Goal: Transaction & Acquisition: Purchase product/service

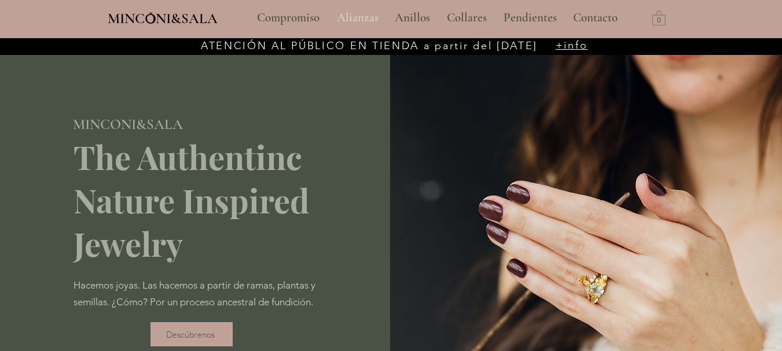
type input "**********"
select select "**********"
click at [361, 20] on p "Alianzas" at bounding box center [357, 17] width 53 height 29
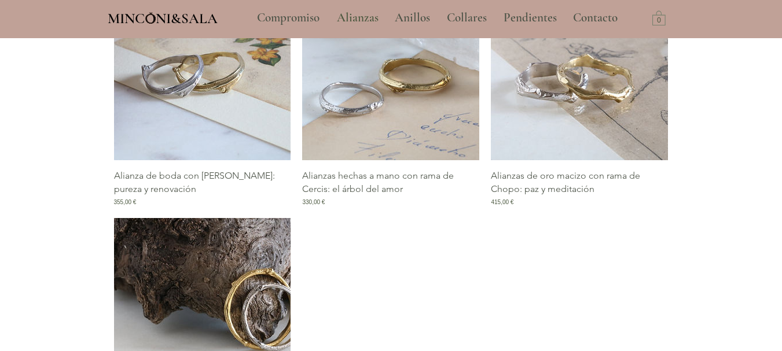
scroll to position [933, 0]
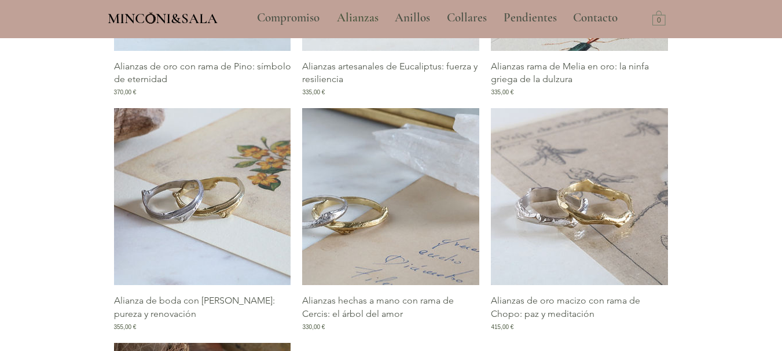
click at [394, 227] on img "Galería de Alianzas hechas a mano con rama de Cercis: el árbol del amor" at bounding box center [390, 196] width 177 height 177
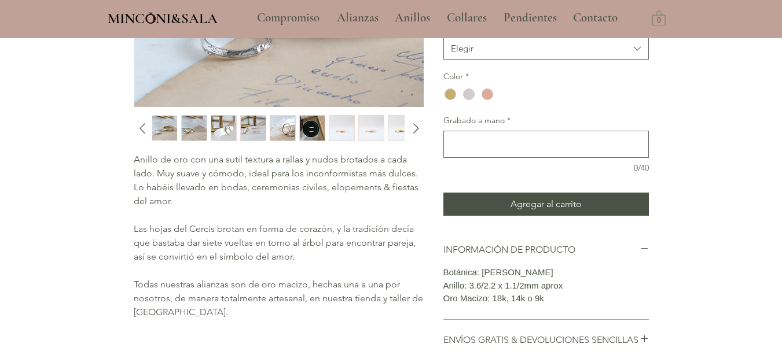
scroll to position [209, 0]
click at [186, 131] on img "2 / 11" at bounding box center [194, 127] width 25 height 25
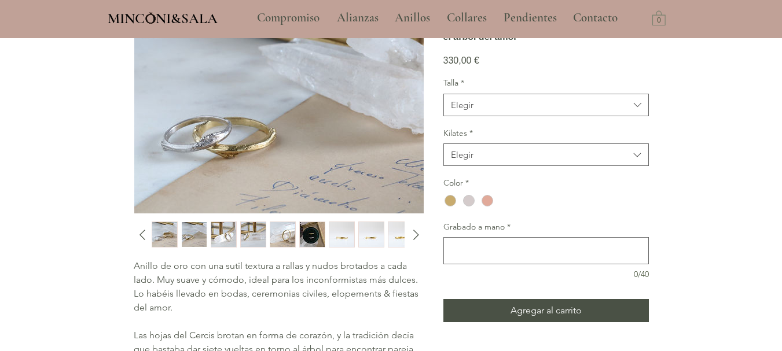
scroll to position [47, 0]
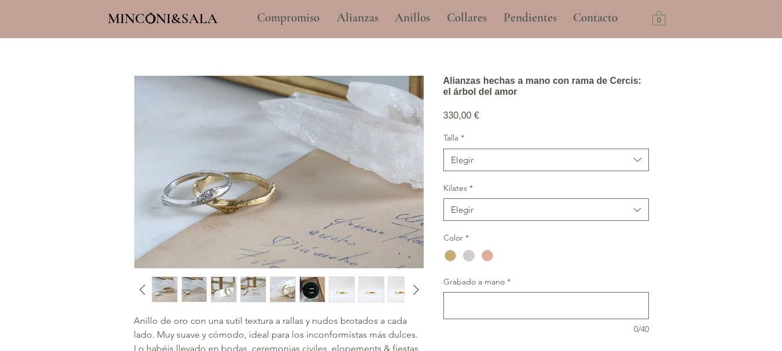
click at [275, 291] on img "5 / 11" at bounding box center [282, 289] width 25 height 25
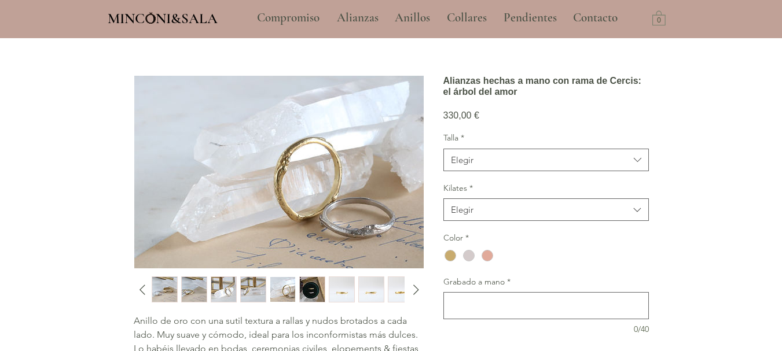
click at [318, 296] on img "6 / 11" at bounding box center [312, 289] width 25 height 25
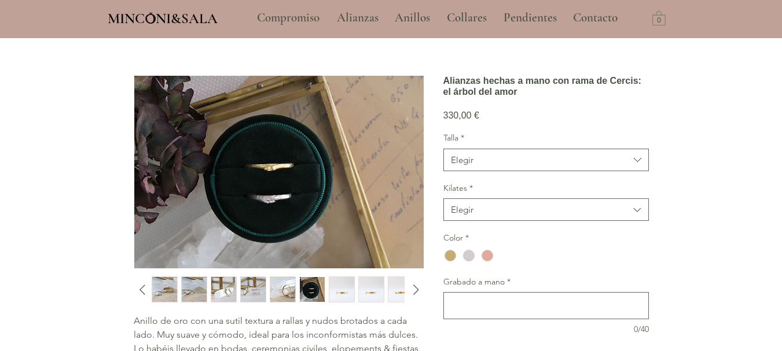
click at [336, 291] on img "7 / 11" at bounding box center [341, 289] width 25 height 25
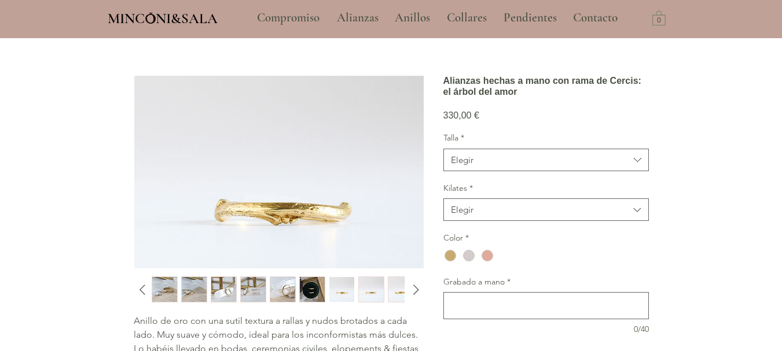
click at [355, 291] on div "main content" at bounding box center [277, 290] width 251 height 26
click at [369, 293] on img "8 / 11" at bounding box center [371, 289] width 25 height 25
click at [395, 296] on img "9 / 11" at bounding box center [400, 289] width 25 height 25
click at [336, 296] on img "7 / 11" at bounding box center [341, 289] width 25 height 25
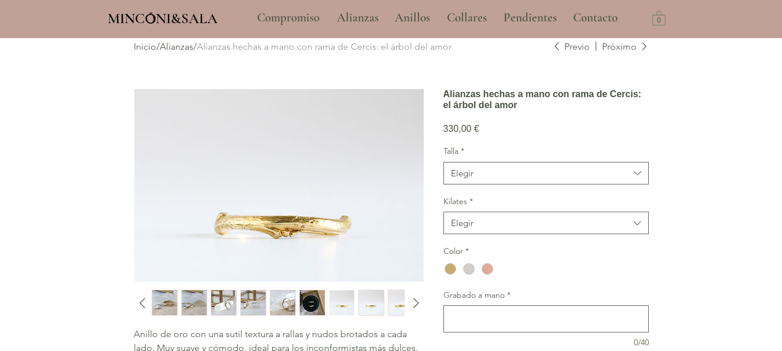
scroll to position [0, 0]
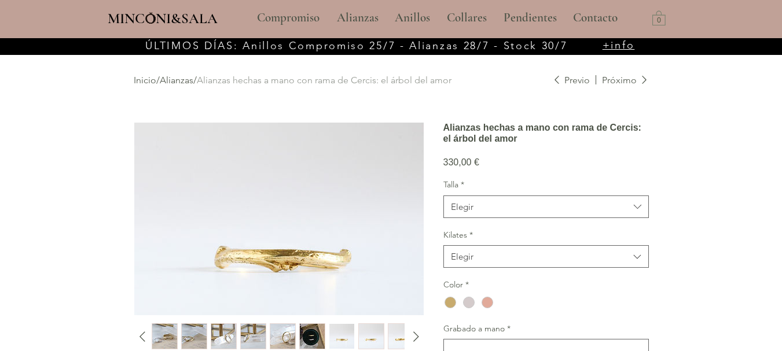
click at [185, 79] on link "Alianzas" at bounding box center [177, 80] width 34 height 11
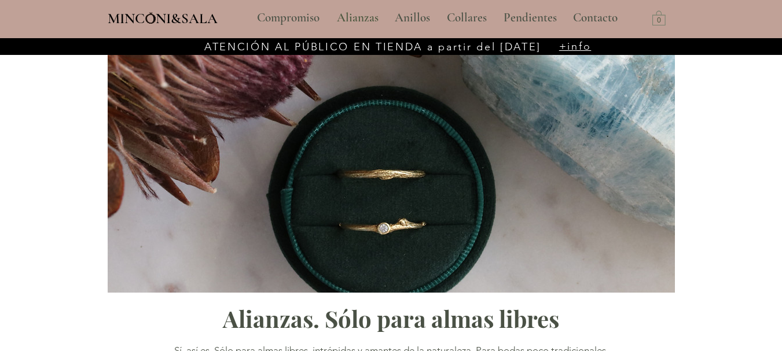
type input "**********"
select select "**********"
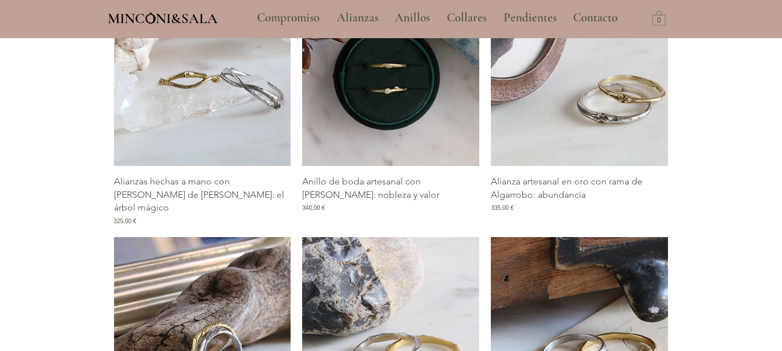
scroll to position [571, 0]
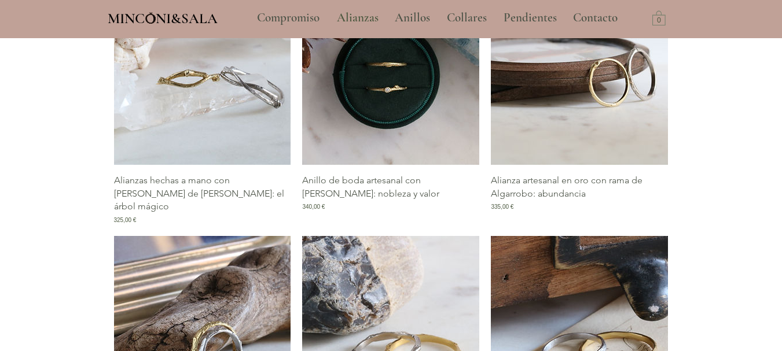
click at [629, 102] on img "Galería de Alianza artesanal en oro con rama de Algarrobo: abundancia" at bounding box center [579, 76] width 177 height 177
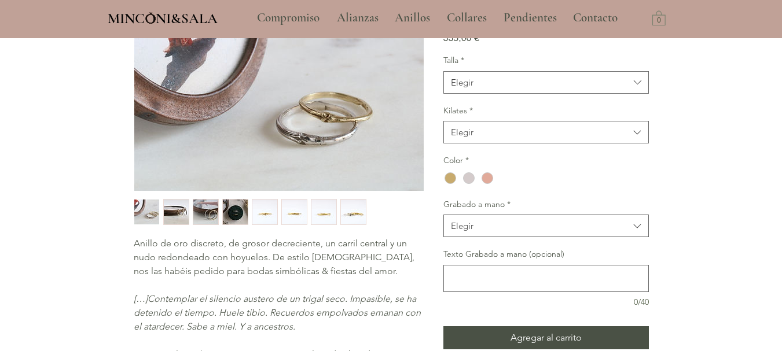
scroll to position [123, 0]
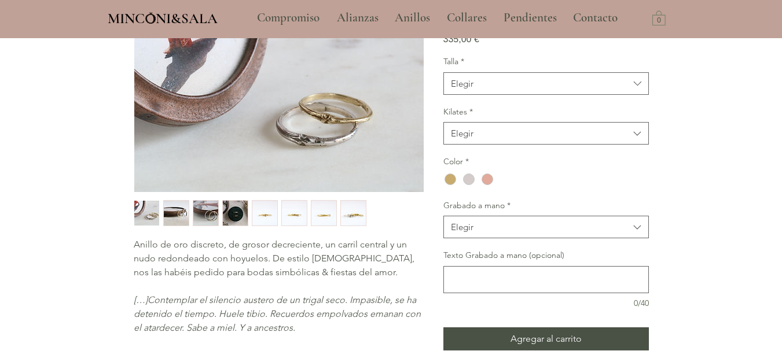
click at [209, 214] on img "3 / 8" at bounding box center [205, 213] width 25 height 25
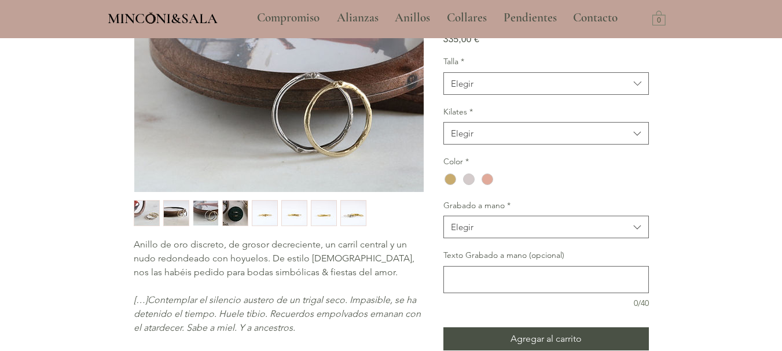
click at [238, 217] on img "4 / 8" at bounding box center [235, 213] width 25 height 25
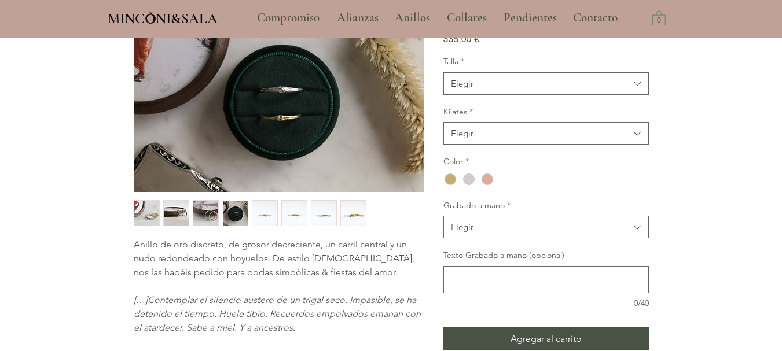
click at [269, 219] on img "5 / 8" at bounding box center [264, 213] width 25 height 25
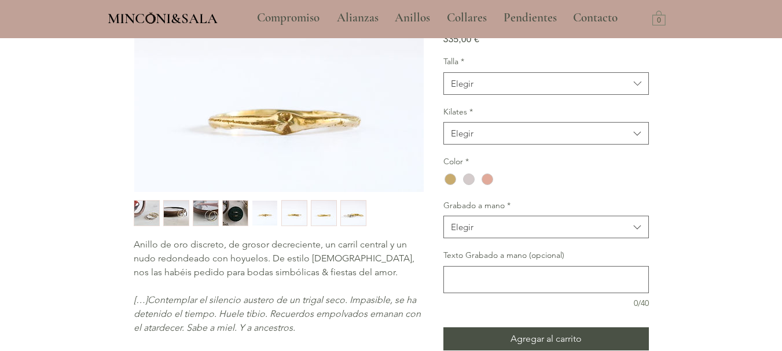
click at [295, 216] on img "6 / 8" at bounding box center [294, 213] width 25 height 25
click at [321, 215] on img "7 / 8" at bounding box center [323, 213] width 25 height 25
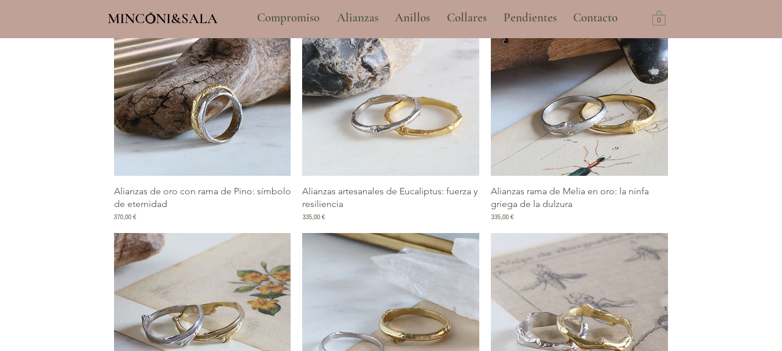
scroll to position [809, 0]
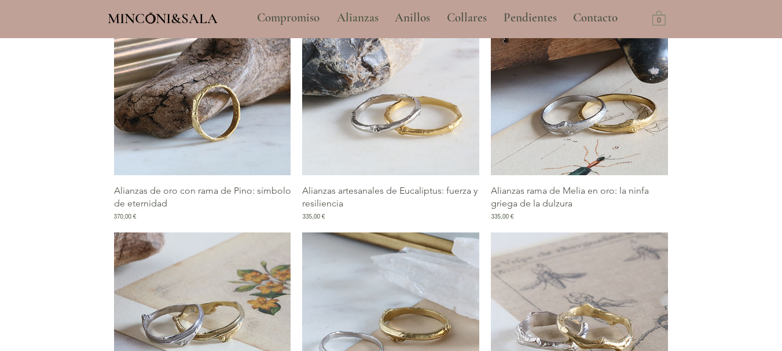
click at [214, 131] on img "Galería de Alianzas de oro con rama de Pino: símbolo de eternidad" at bounding box center [202, 86] width 177 height 177
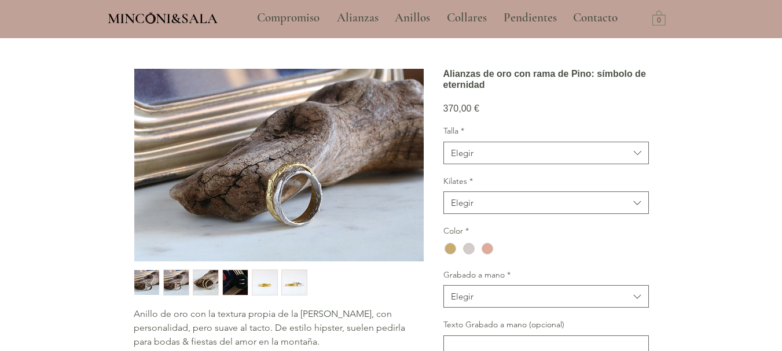
scroll to position [54, 0]
click at [269, 285] on img "5 / 6" at bounding box center [264, 282] width 25 height 25
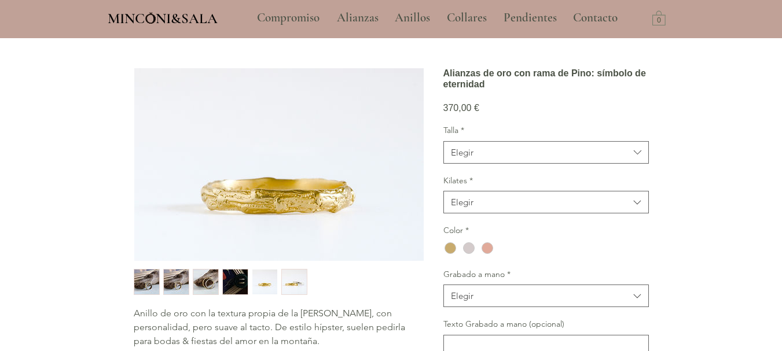
click at [307, 286] on div "6 / 6" at bounding box center [294, 282] width 26 height 26
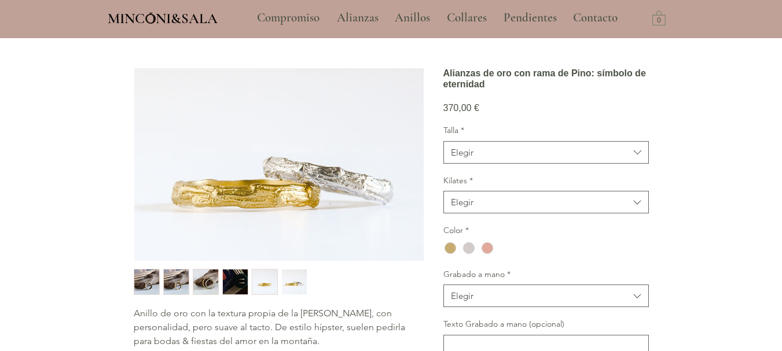
click at [193, 274] on div "3 / 6" at bounding box center [206, 282] width 26 height 26
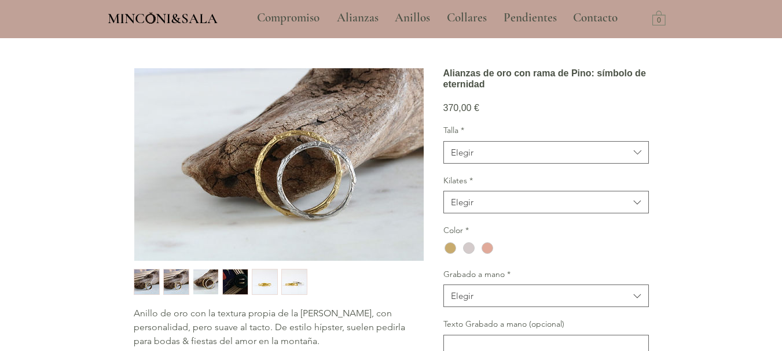
click at [169, 276] on img "2 / 6" at bounding box center [176, 282] width 25 height 25
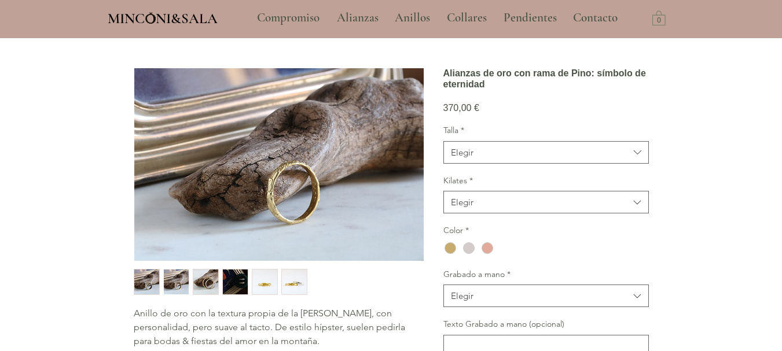
click at [149, 280] on img "1 / 6" at bounding box center [146, 282] width 25 height 25
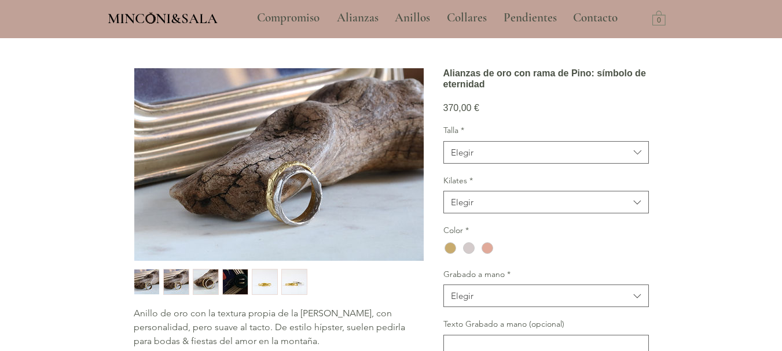
click at [168, 285] on img "2 / 6" at bounding box center [176, 282] width 25 height 25
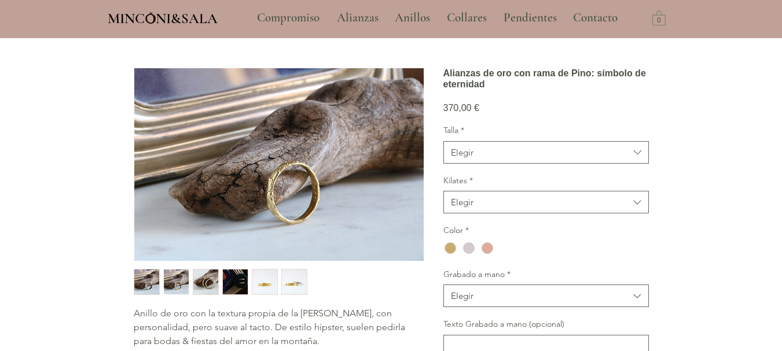
click at [193, 287] on div "3 / 6" at bounding box center [206, 282] width 26 height 26
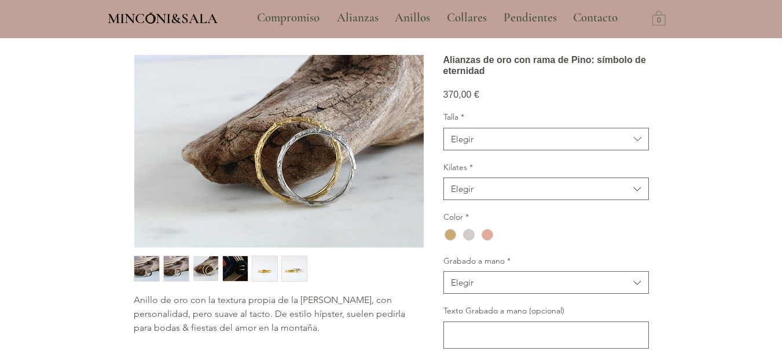
scroll to position [67, 0]
click at [460, 151] on button "Elegir" at bounding box center [545, 139] width 205 height 23
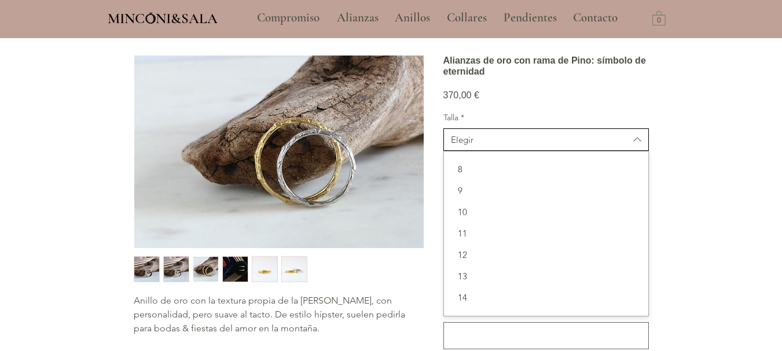
click at [460, 151] on button "Elegir" at bounding box center [545, 139] width 205 height 23
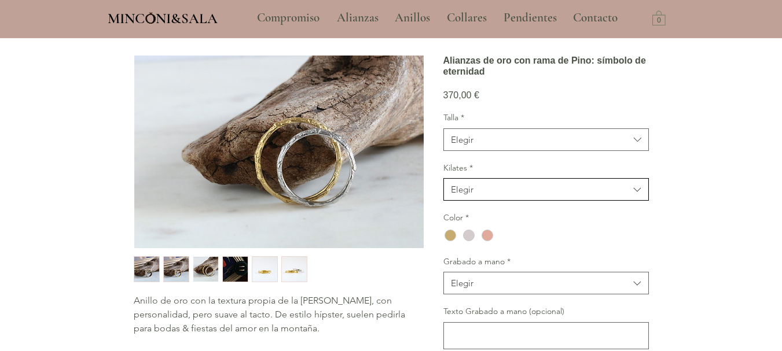
click at [470, 196] on div "Elegir" at bounding box center [462, 189] width 23 height 12
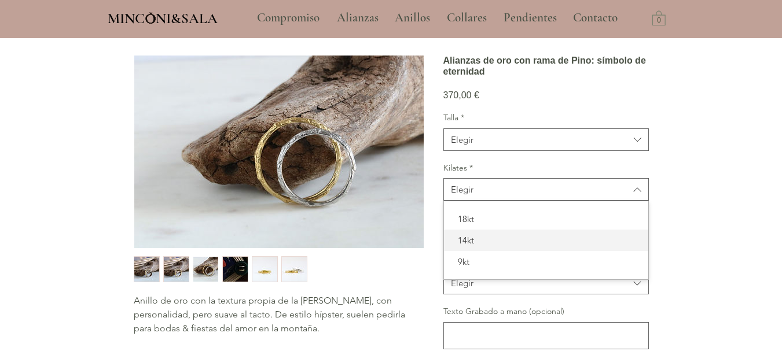
click at [479, 247] on span "14kt" at bounding box center [546, 240] width 190 height 12
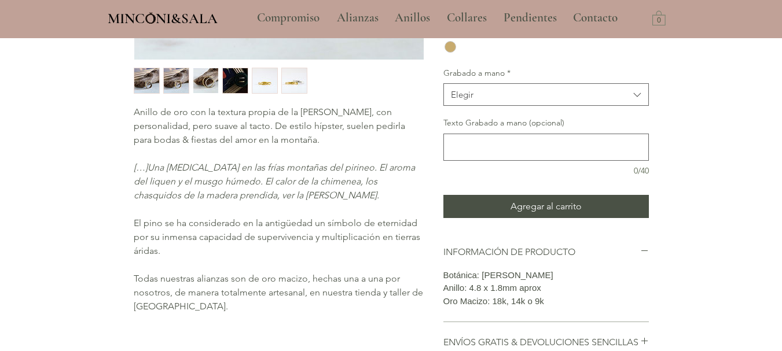
scroll to position [255, 0]
drag, startPoint x: 314, startPoint y: 126, endPoint x: 344, endPoint y: 133, distance: 30.8
click at [344, 133] on p "Anillo de oro con la textura propia de la [PERSON_NAME], con personalidad, pero…" at bounding box center [278, 127] width 289 height 42
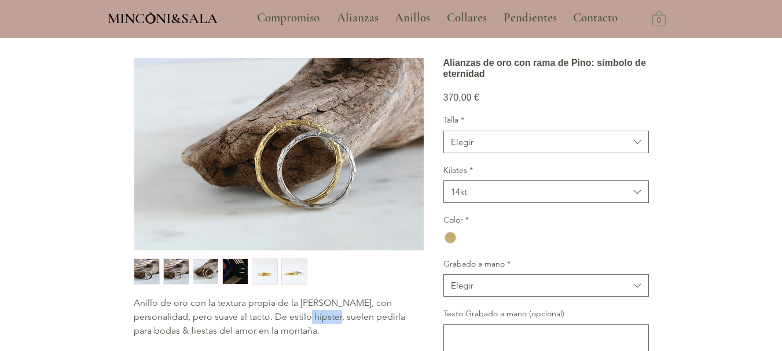
scroll to position [0, 0]
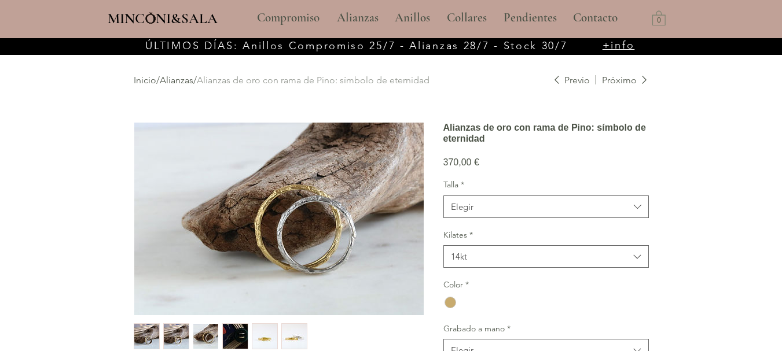
click at [262, 335] on img "5 / 6" at bounding box center [264, 336] width 25 height 25
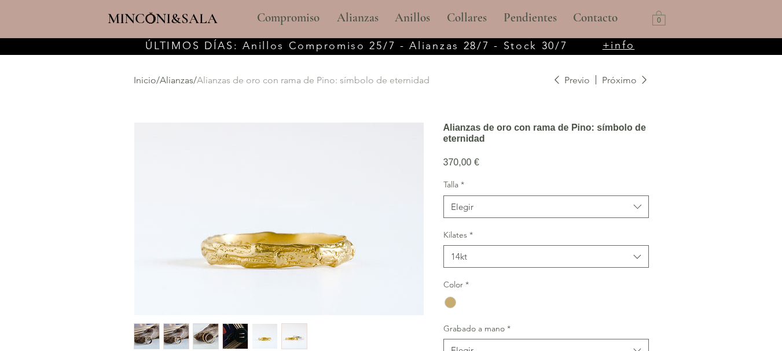
click at [296, 339] on img "6 / 6" at bounding box center [294, 336] width 25 height 25
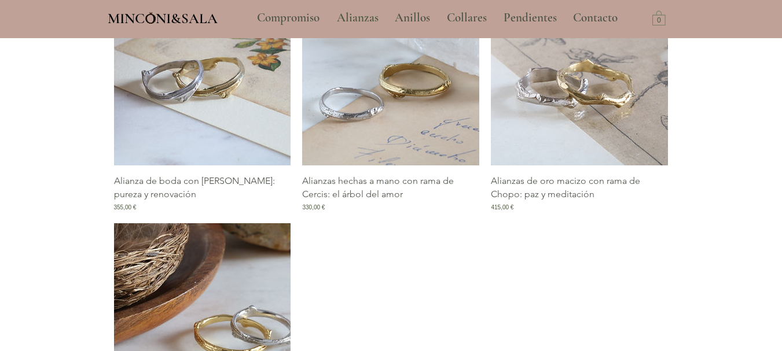
scroll to position [1052, 0]
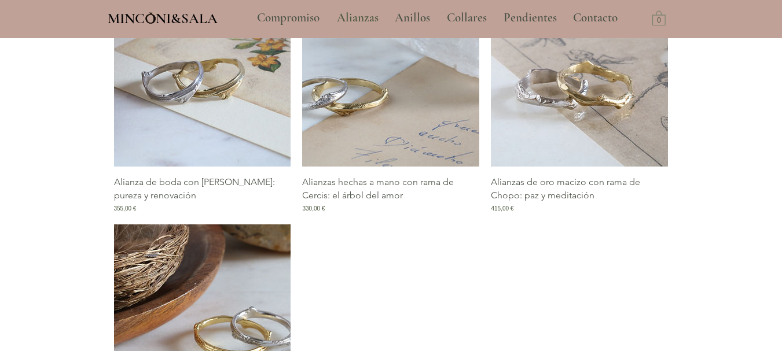
click at [415, 120] on img "Galería de Alianzas hechas a mano con rama de Cercis: el árbol del amor" at bounding box center [390, 78] width 177 height 177
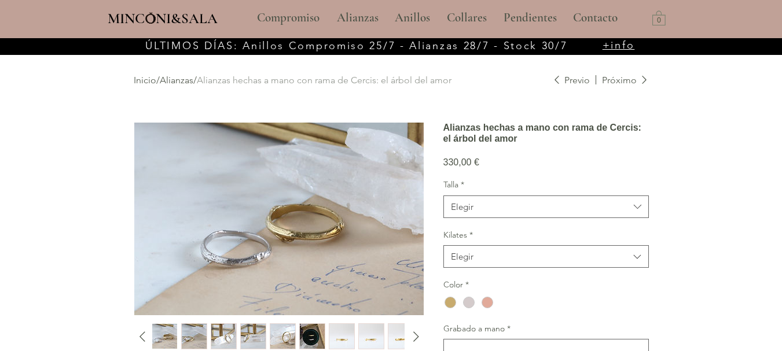
scroll to position [117, 0]
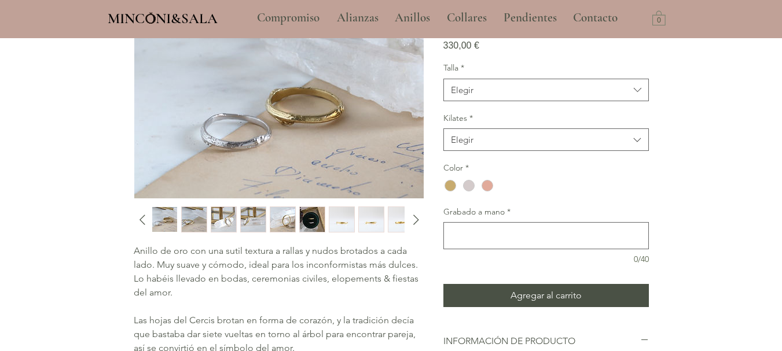
click at [273, 220] on img "5 / 11" at bounding box center [282, 219] width 25 height 25
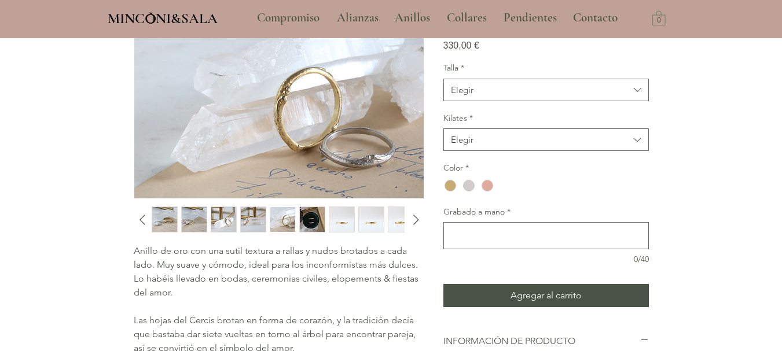
click at [251, 219] on img "4 / 11" at bounding box center [253, 219] width 25 height 25
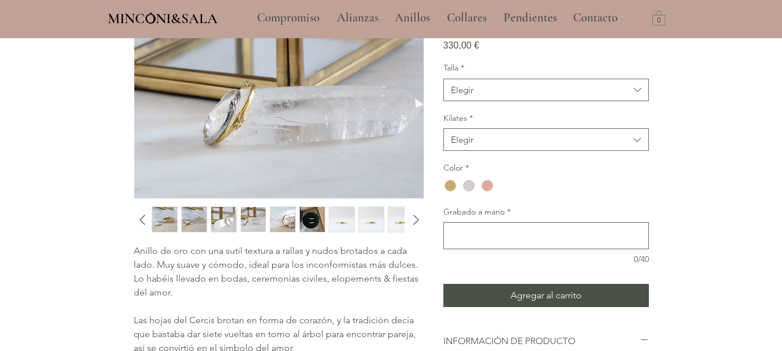
click at [225, 219] on img "3 / 11" at bounding box center [223, 219] width 25 height 25
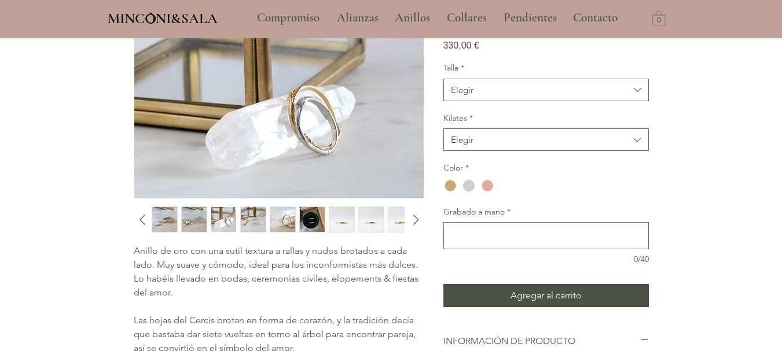
click at [194, 216] on img "2 / 11" at bounding box center [194, 219] width 25 height 25
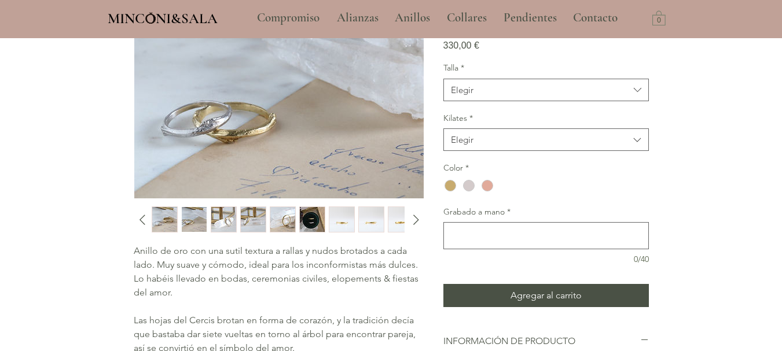
click at [171, 217] on img "1 / 11" at bounding box center [164, 219] width 25 height 25
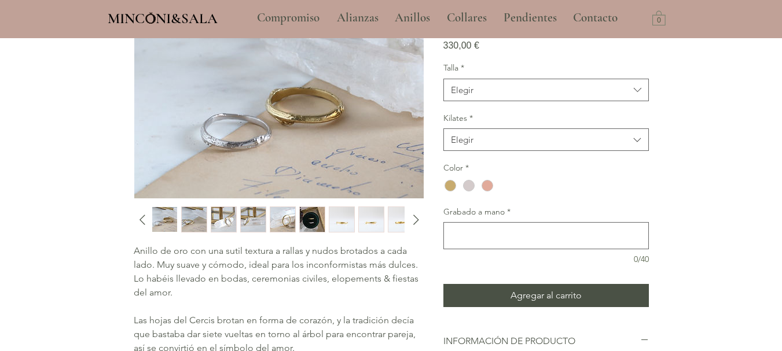
click at [376, 219] on img "8 / 11" at bounding box center [371, 219] width 25 height 25
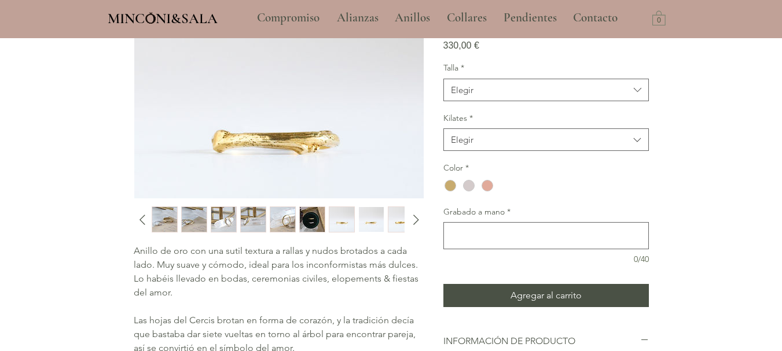
click at [398, 222] on img "9 / 11" at bounding box center [400, 219] width 25 height 25
click at [415, 222] on icon "Diapositiva siguiente" at bounding box center [415, 219] width 17 height 17
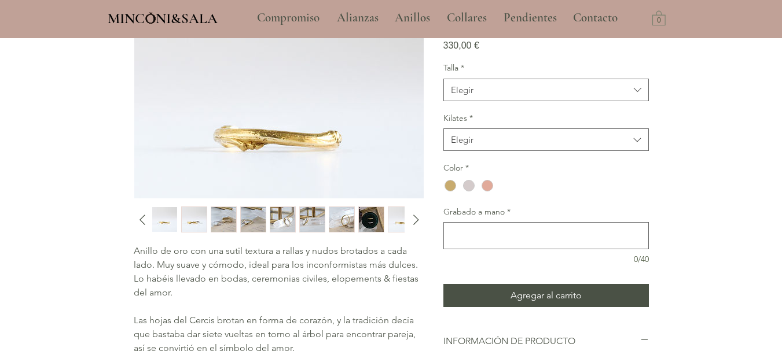
click at [385, 218] on div "main content" at bounding box center [277, 220] width 251 height 26
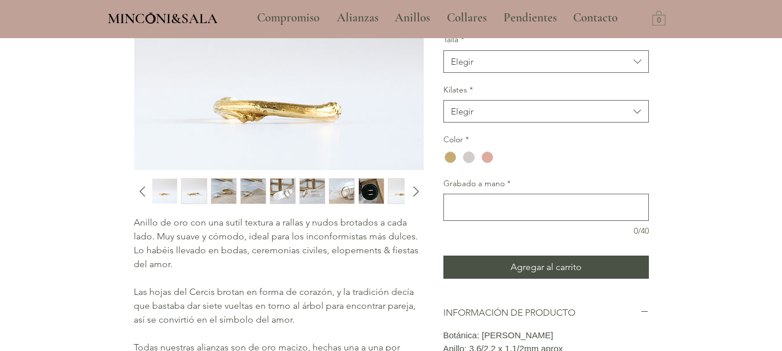
scroll to position [145, 0]
click at [472, 118] on div "Elegir" at bounding box center [462, 112] width 23 height 12
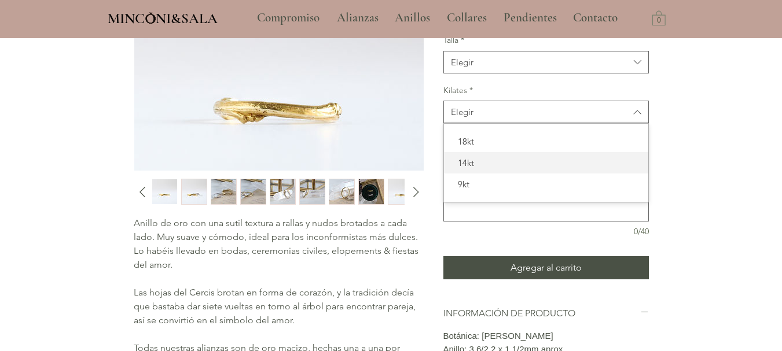
click at [479, 169] on span "14kt" at bounding box center [546, 163] width 190 height 12
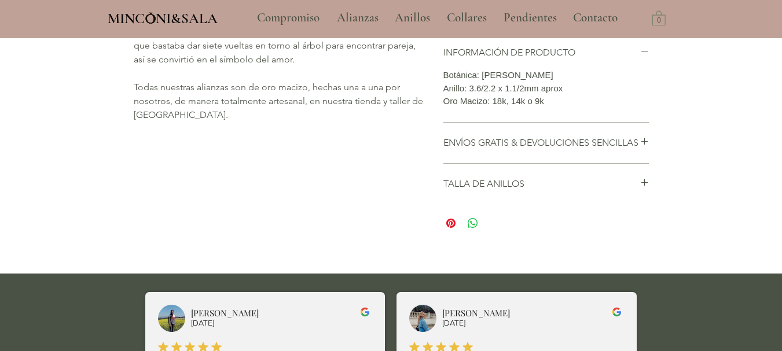
scroll to position [406, 0]
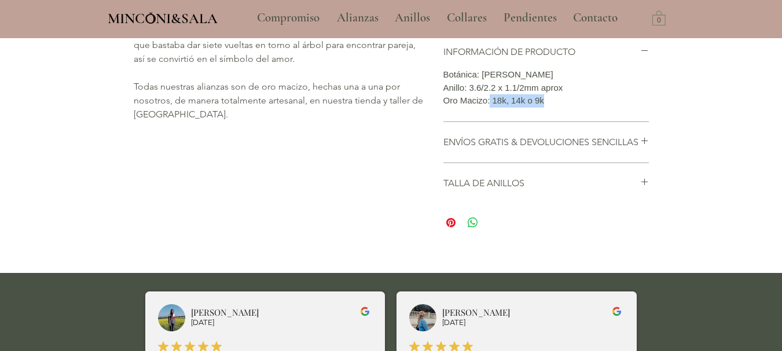
drag, startPoint x: 494, startPoint y: 140, endPoint x: 556, endPoint y: 140, distance: 61.9
click at [556, 108] on p "Oro Macizo: 18k, 14k o 9k" at bounding box center [545, 100] width 205 height 13
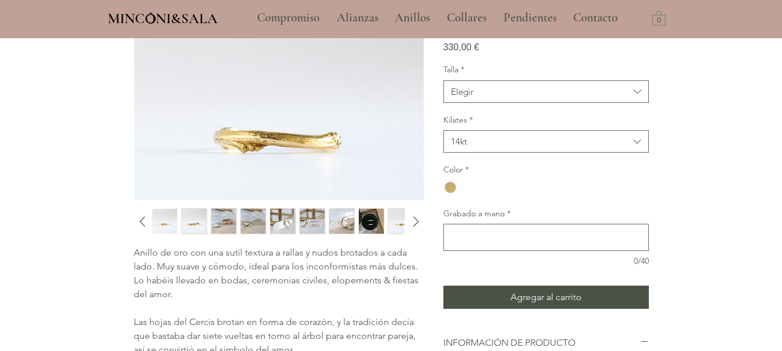
scroll to position [115, 0]
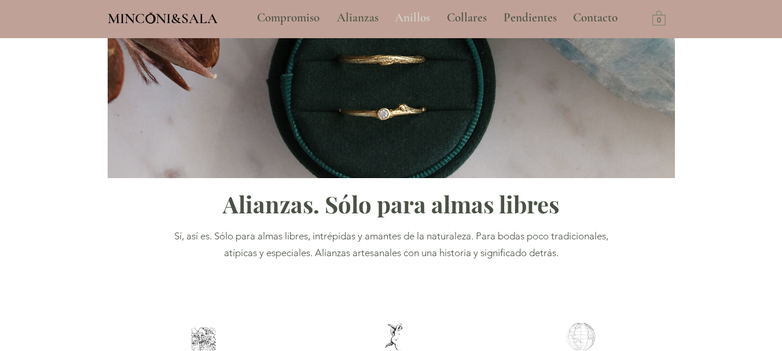
scroll to position [978, 0]
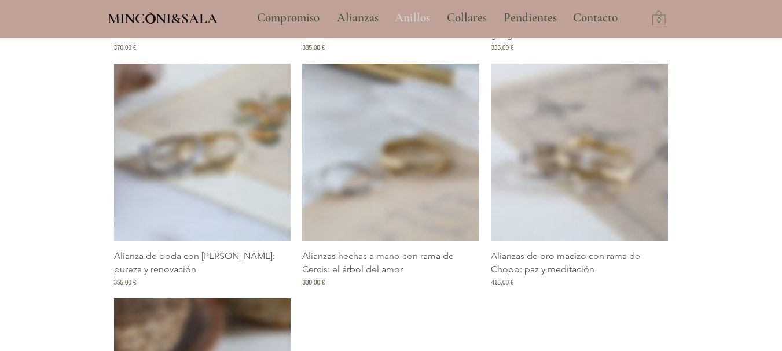
click at [414, 19] on p "Anillos" at bounding box center [412, 17] width 47 height 29
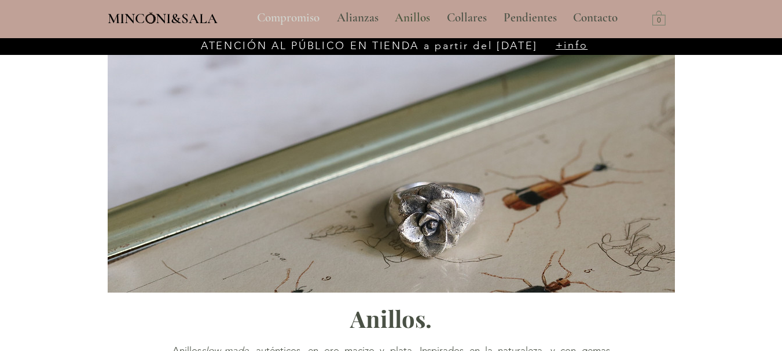
click at [300, 18] on p "Compromiso" at bounding box center [288, 17] width 74 height 29
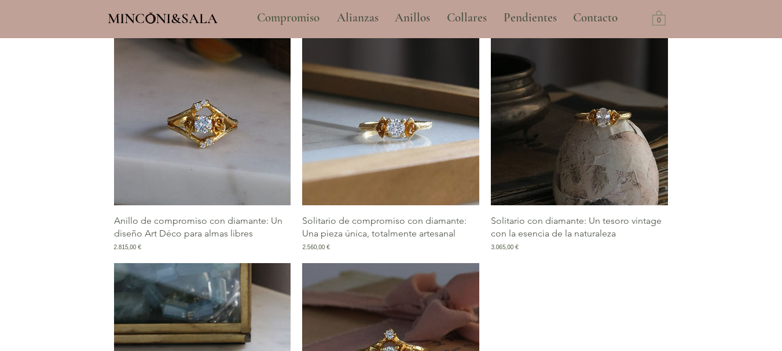
scroll to position [1783, 0]
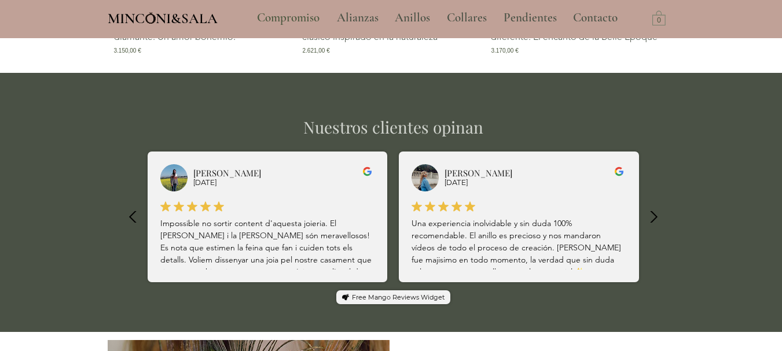
scroll to position [2464, 0]
